Goal: Task Accomplishment & Management: Use online tool/utility

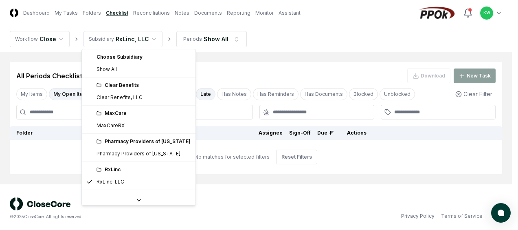
click at [150, 36] on html "CloseCore Dashboard My Tasks Folders Checklist Reconciliations Notes Documents …" at bounding box center [259, 116] width 518 height 233
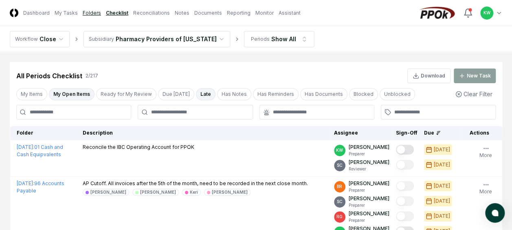
click at [89, 12] on link "Folders" at bounding box center [92, 12] width 18 height 7
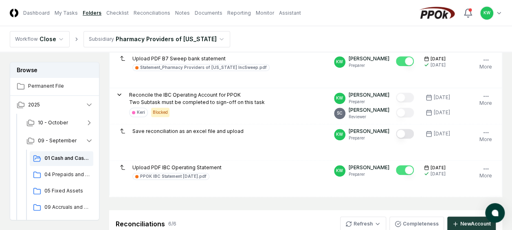
scroll to position [310, 0]
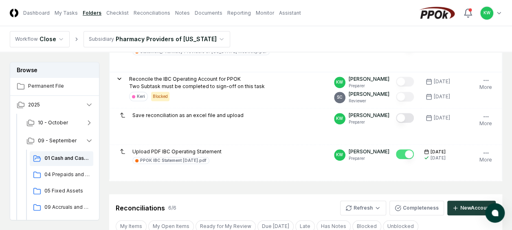
click at [349, 11] on header "CloseCore Dashboard My Tasks Folders Checklist Reconciliations Notes Documents …" at bounding box center [256, 13] width 512 height 26
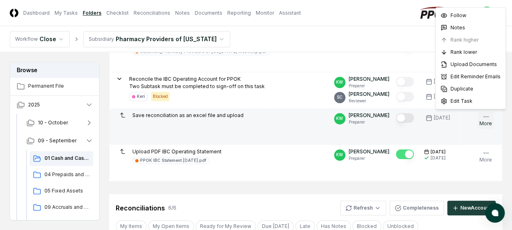
click at [486, 114] on icon "button" at bounding box center [486, 116] width 7 height 7
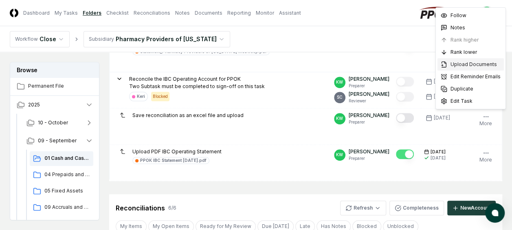
click at [471, 64] on span "Upload Documents" at bounding box center [473, 64] width 46 height 7
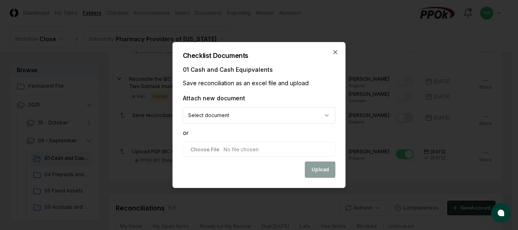
click at [251, 152] on input "file" at bounding box center [259, 149] width 153 height 15
type input "**********"
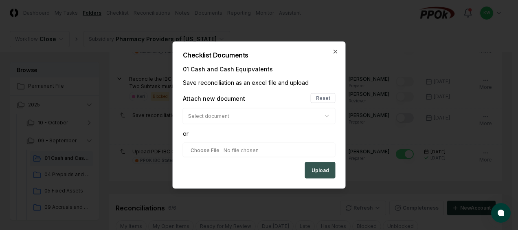
click at [319, 170] on button "Upload" at bounding box center [320, 170] width 31 height 16
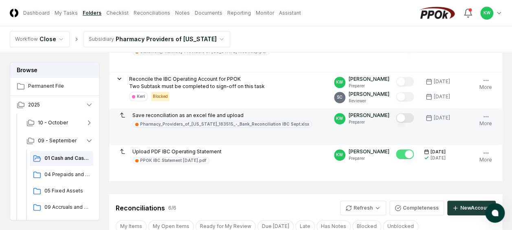
click at [412, 113] on button "Mark complete" at bounding box center [405, 118] width 18 height 10
